Goal: Task Accomplishment & Management: Use online tool/utility

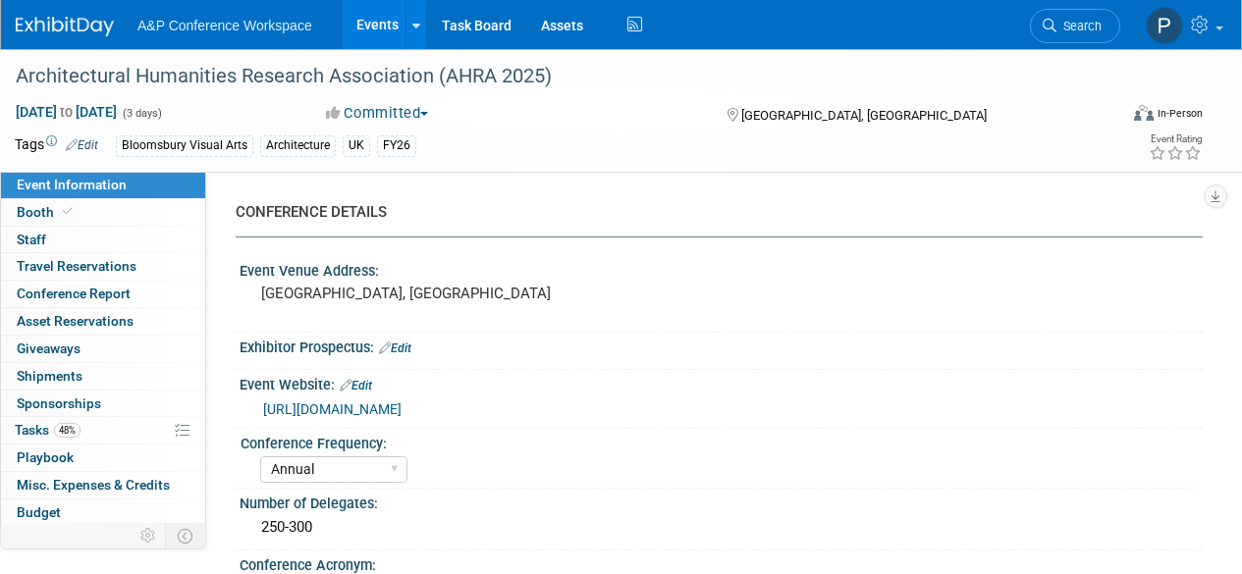
select select "Annual"
select select "Level 2"
select select "In-Person Booth"
select select "Architecture"
select select "Bloomsbury Visual Arts"
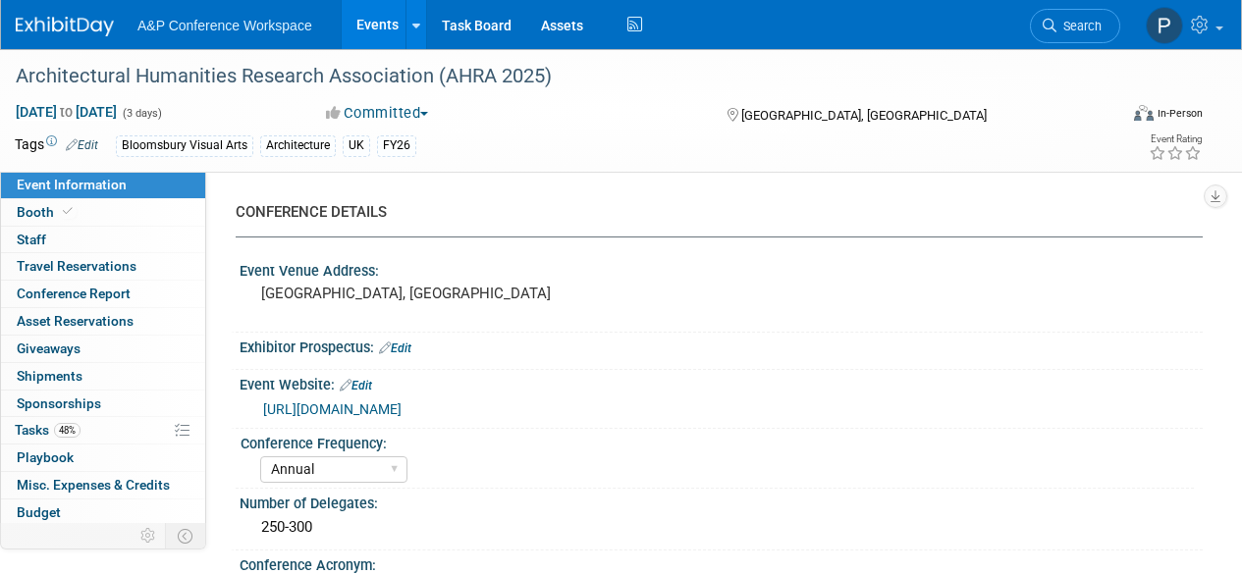
select select "Matt Hambridge"
select select "Carly Bull"
select select "Jack Solloway"
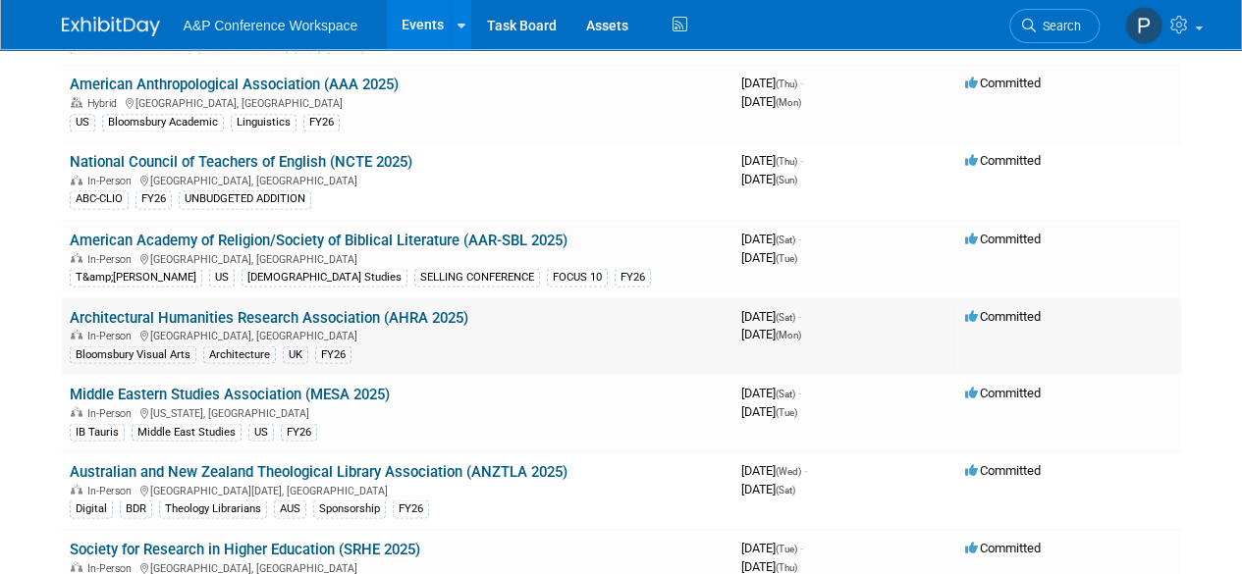
scroll to position [1859, 0]
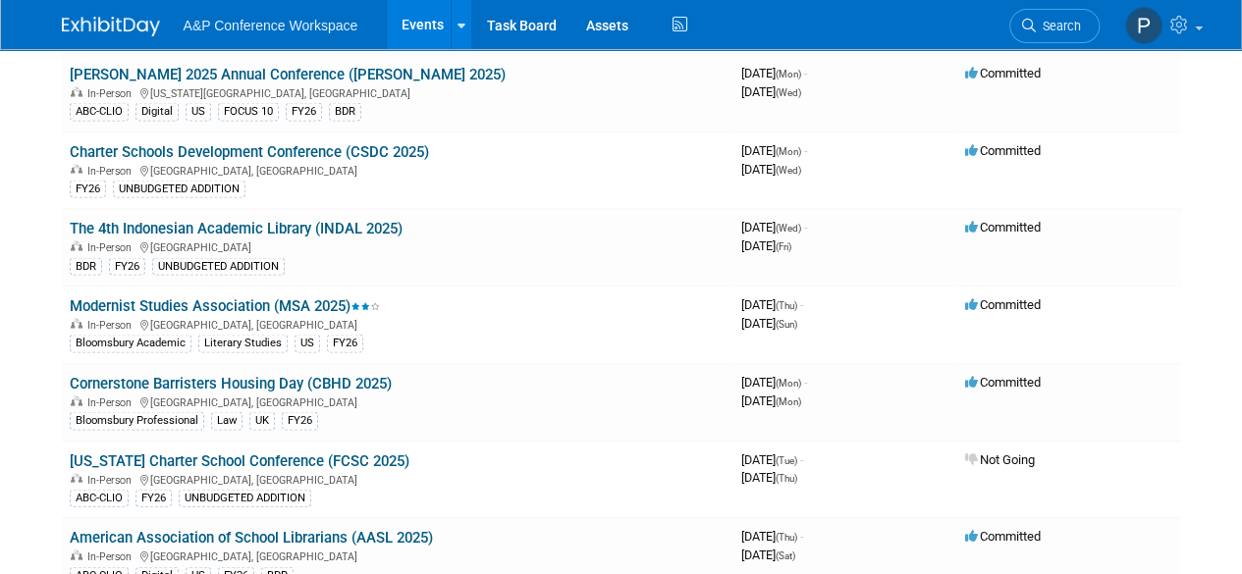
click at [304, 296] on link "Modernist Studies Association (MSA 2025)" at bounding box center [225, 305] width 310 height 18
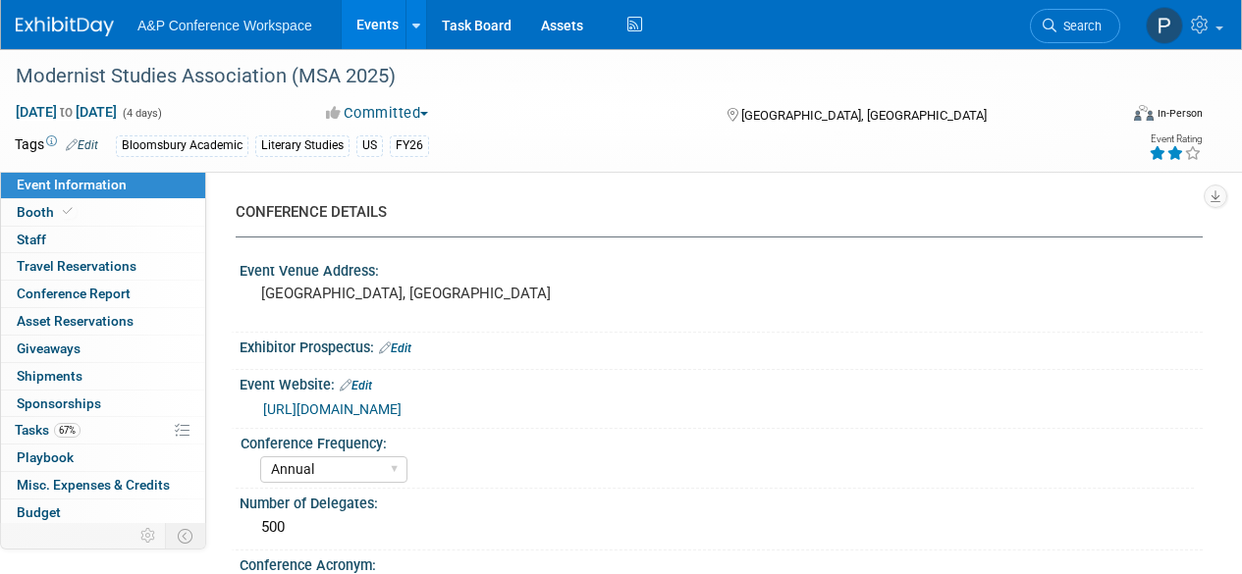
select select "Annual"
select select "Level 2"
select select "In-Person Booth"
select select "Literary Studies"
select select "Bloomsbury Academic"
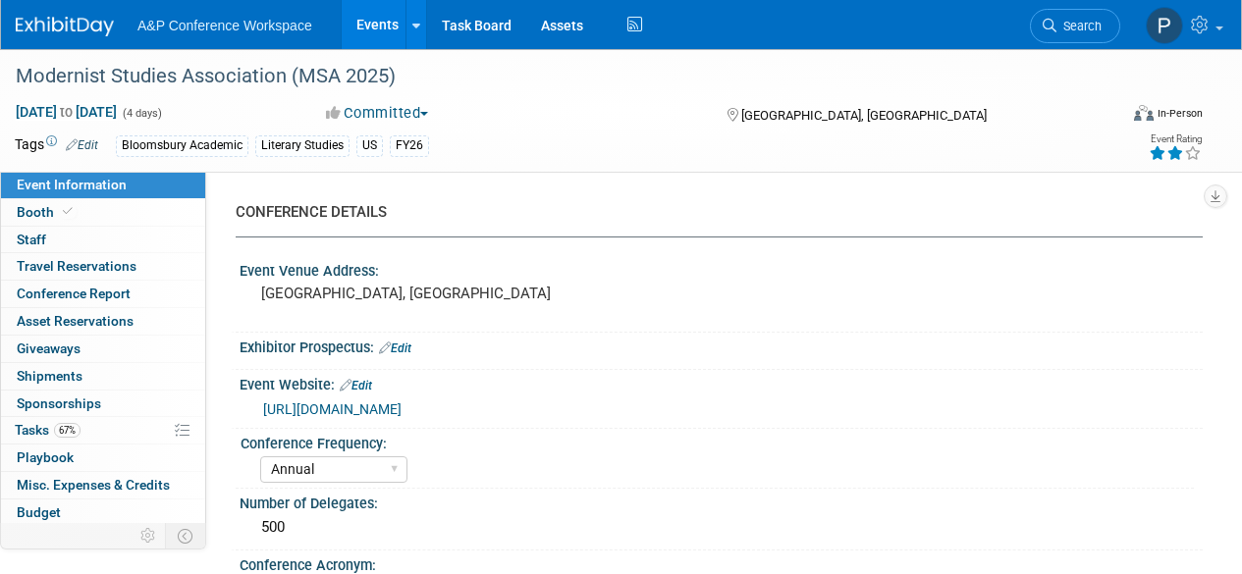
select select "[PERSON_NAME]"
select select "Brand/Subject Presence​"
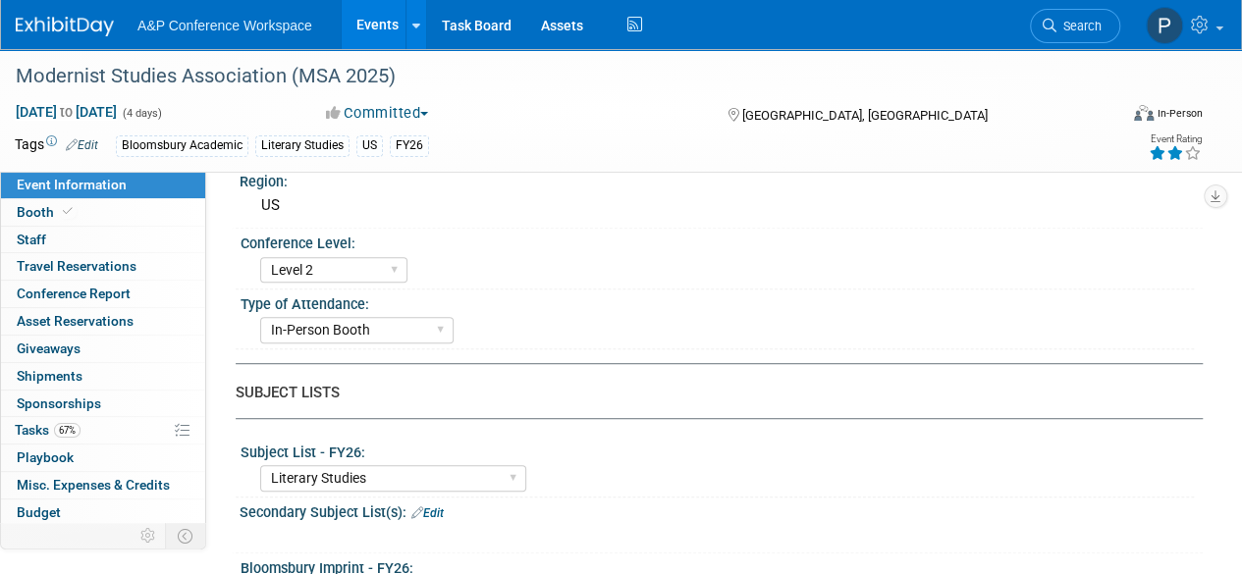
scroll to position [491, 0]
